Goal: Information Seeking & Learning: Learn about a topic

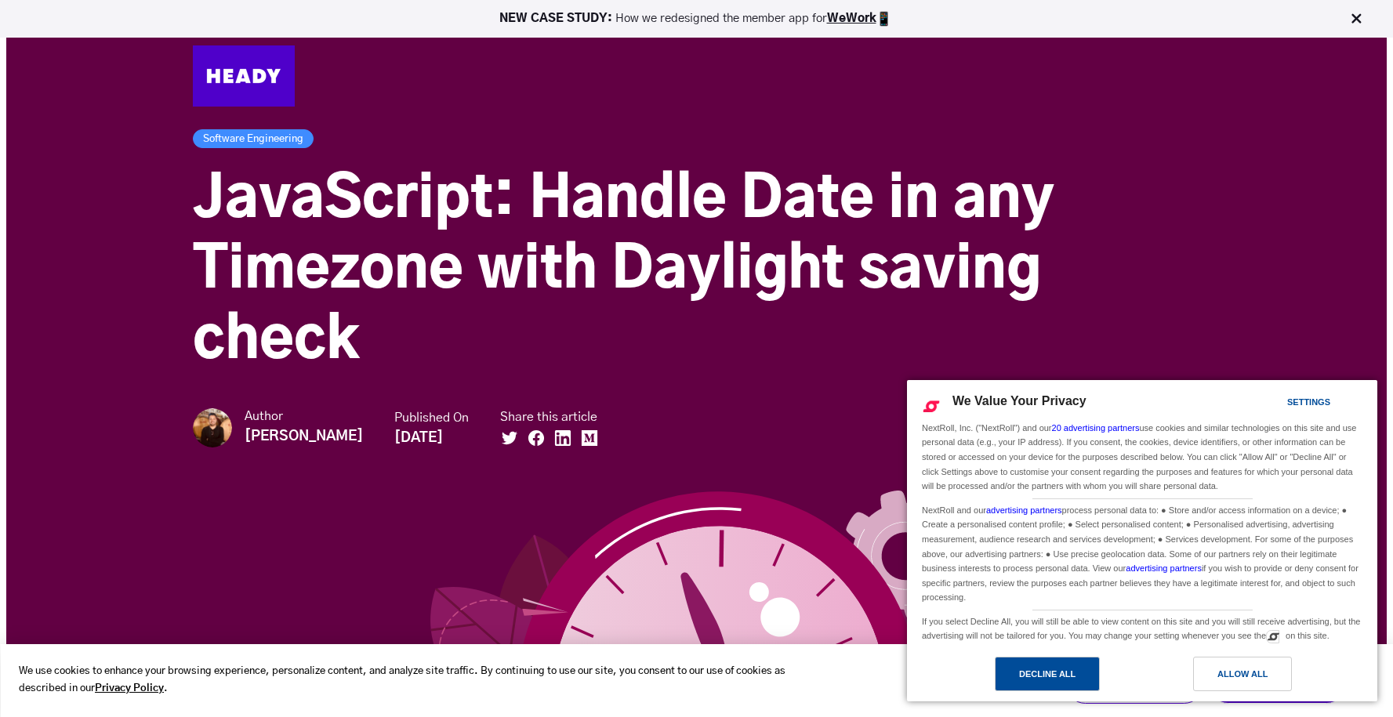
click at [1047, 668] on div "Decline All" at bounding box center [1047, 674] width 56 height 17
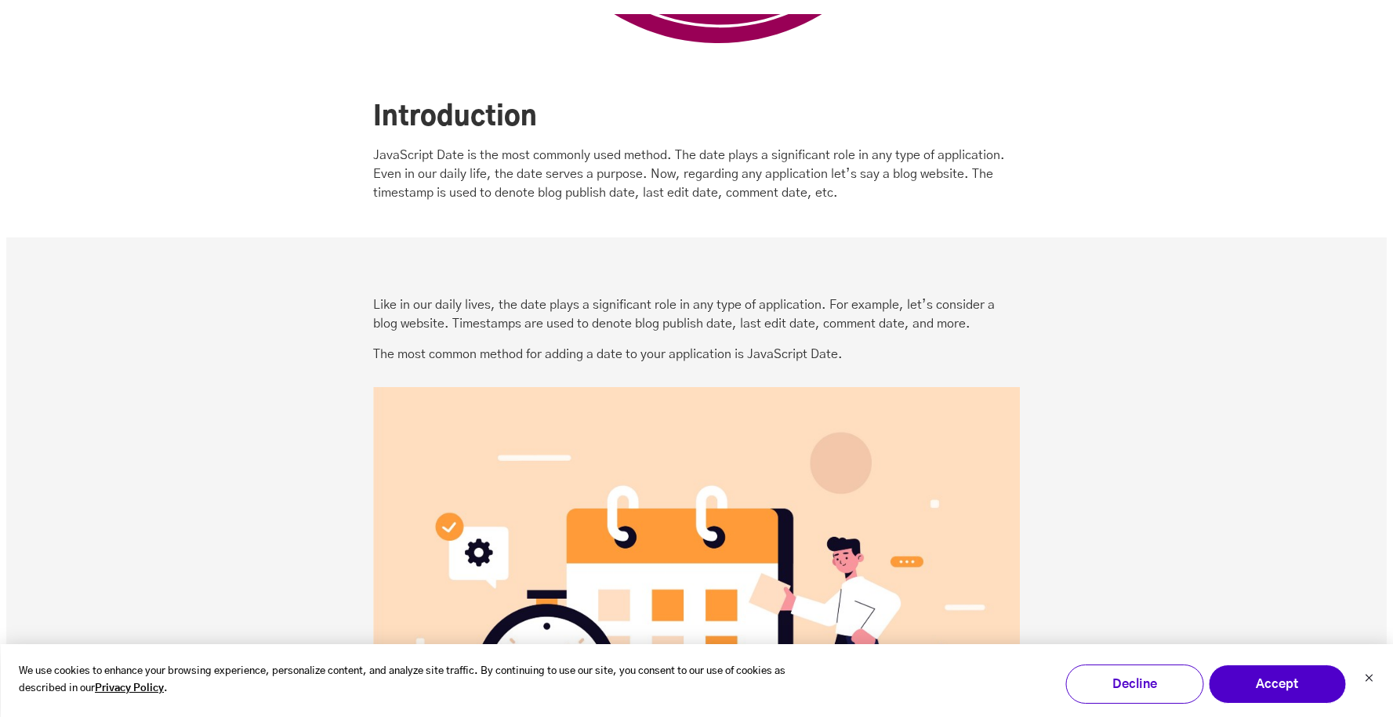
scroll to position [875, 0]
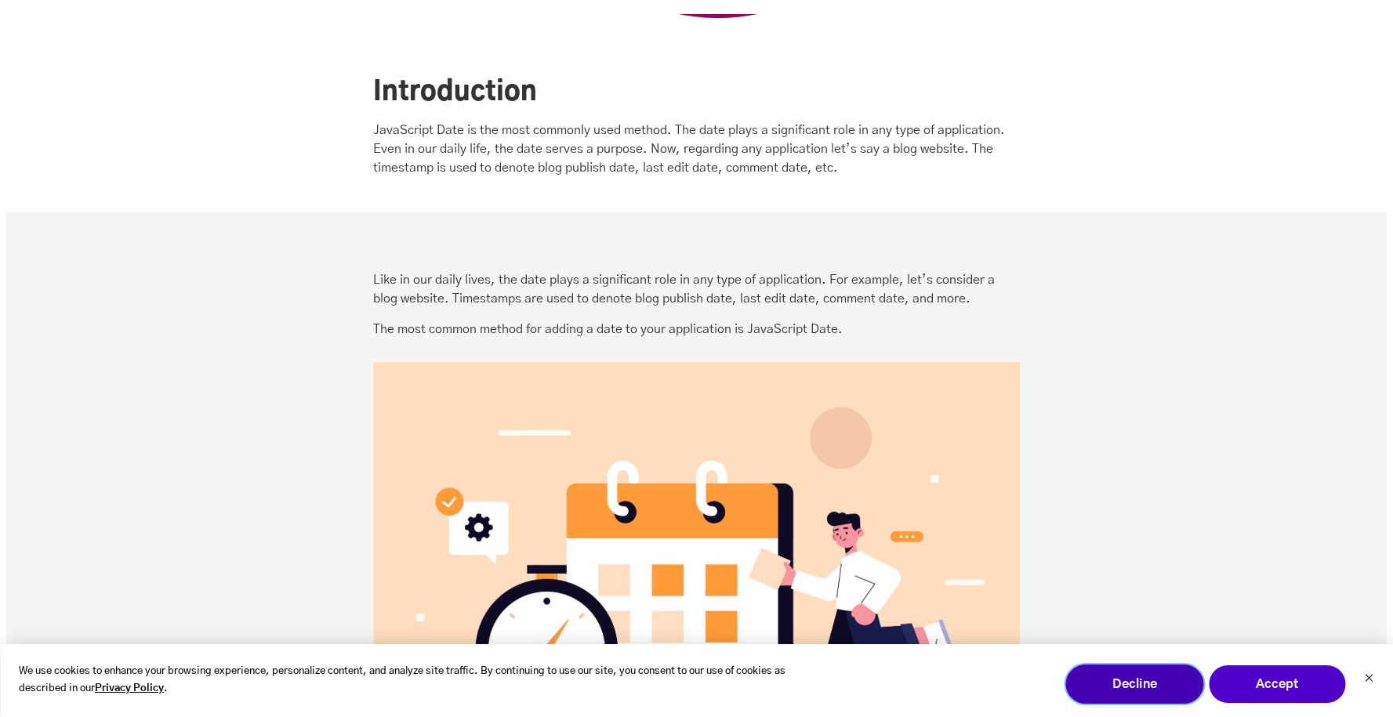
click at [1128, 680] on button "Decline" at bounding box center [1134, 684] width 138 height 39
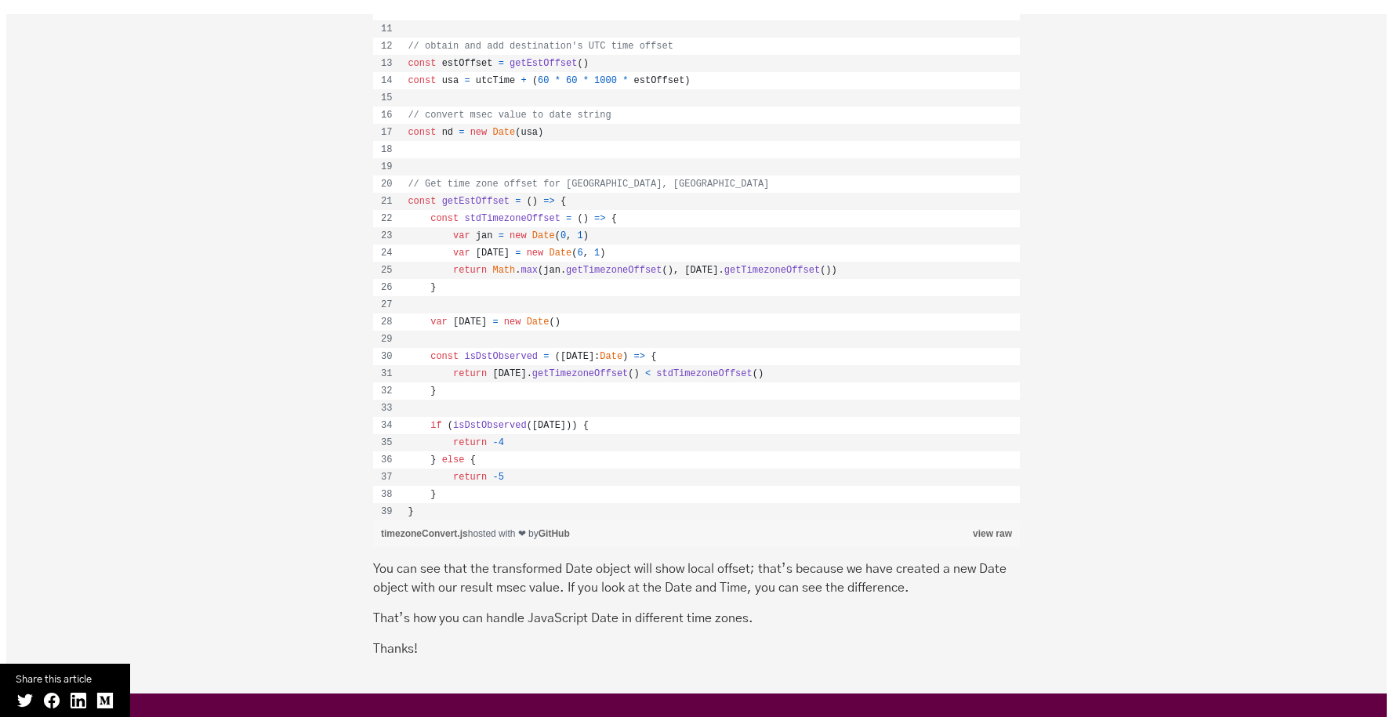
scroll to position [3016, 0]
